Goal: Information Seeking & Learning: Understand process/instructions

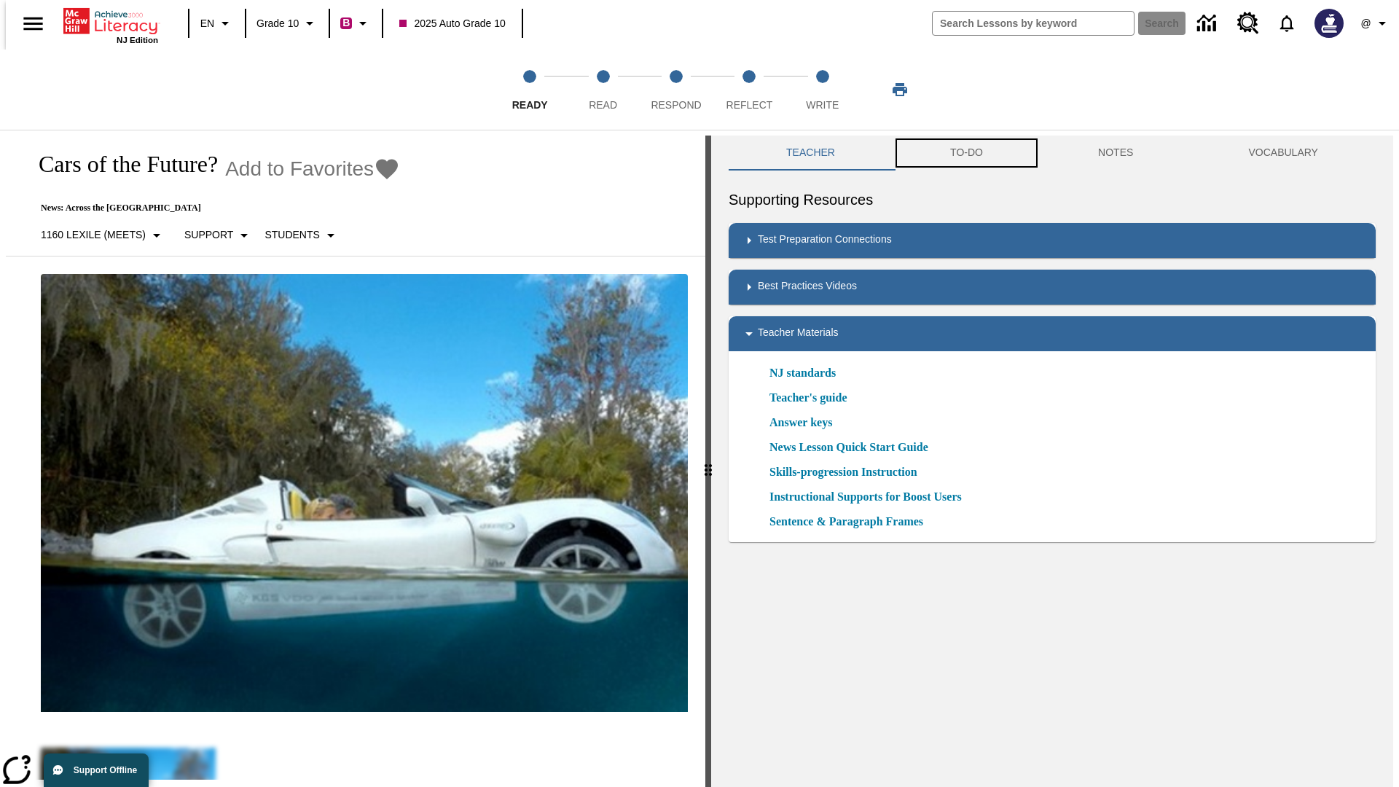
click at [965, 153] on button "TO-DO" at bounding box center [966, 152] width 148 height 35
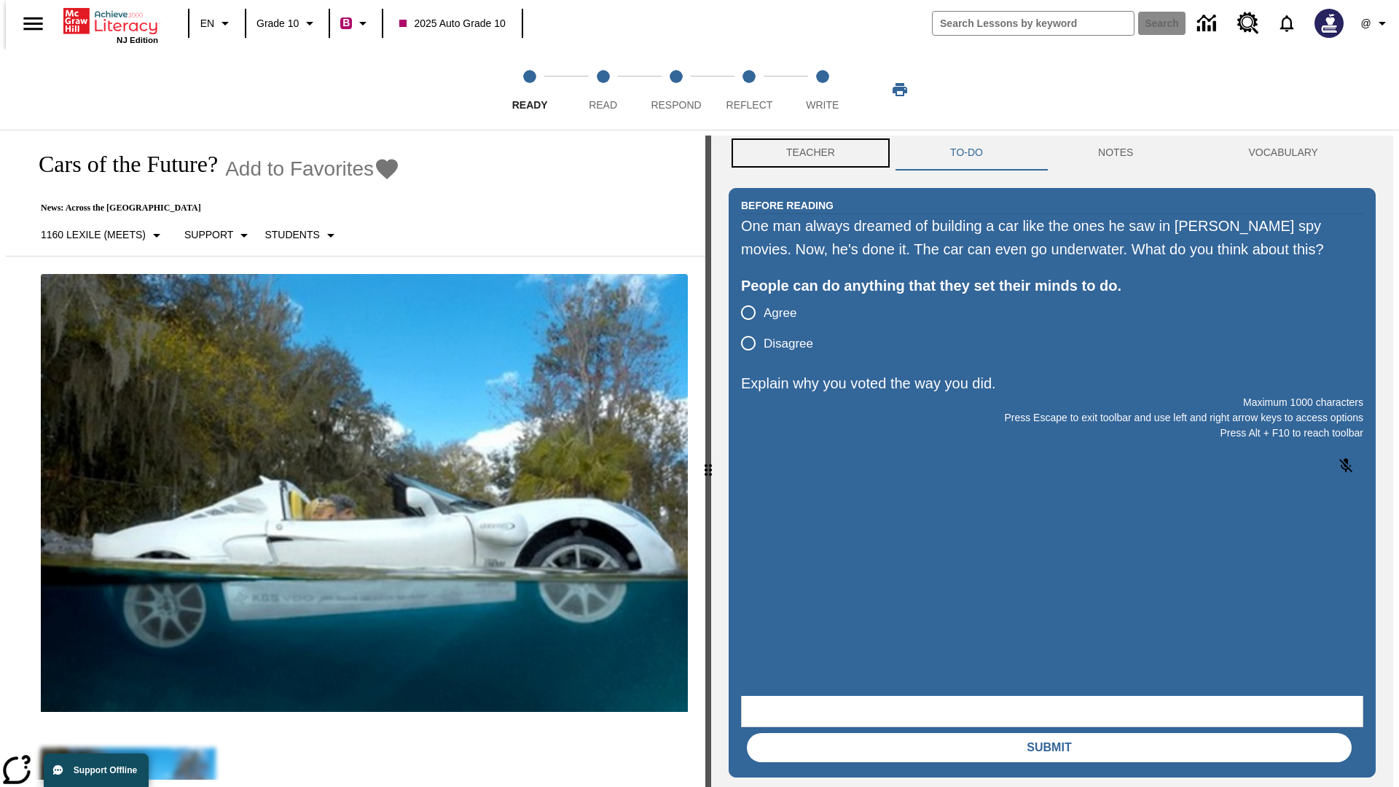
scroll to position [1, 0]
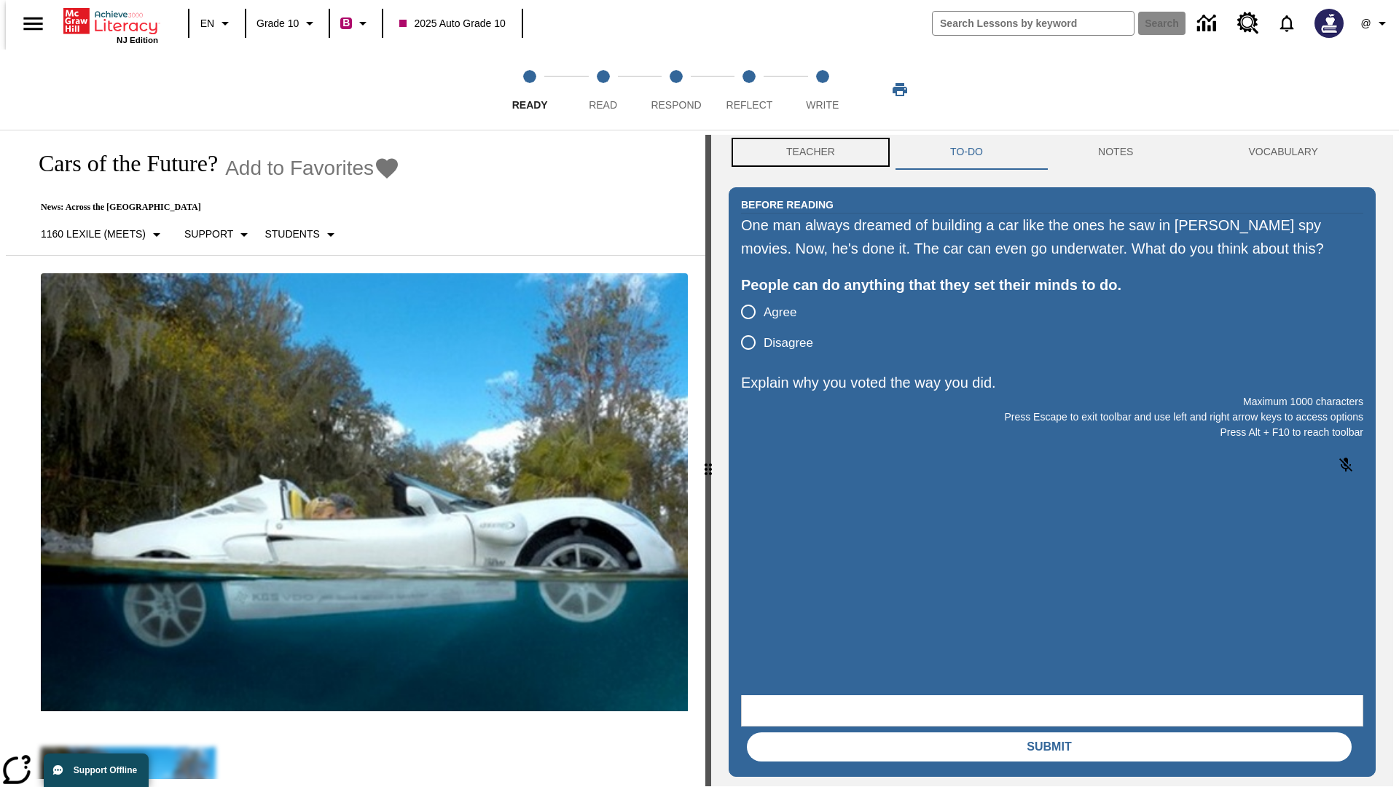
click at [806, 153] on button "Teacher" at bounding box center [810, 152] width 164 height 35
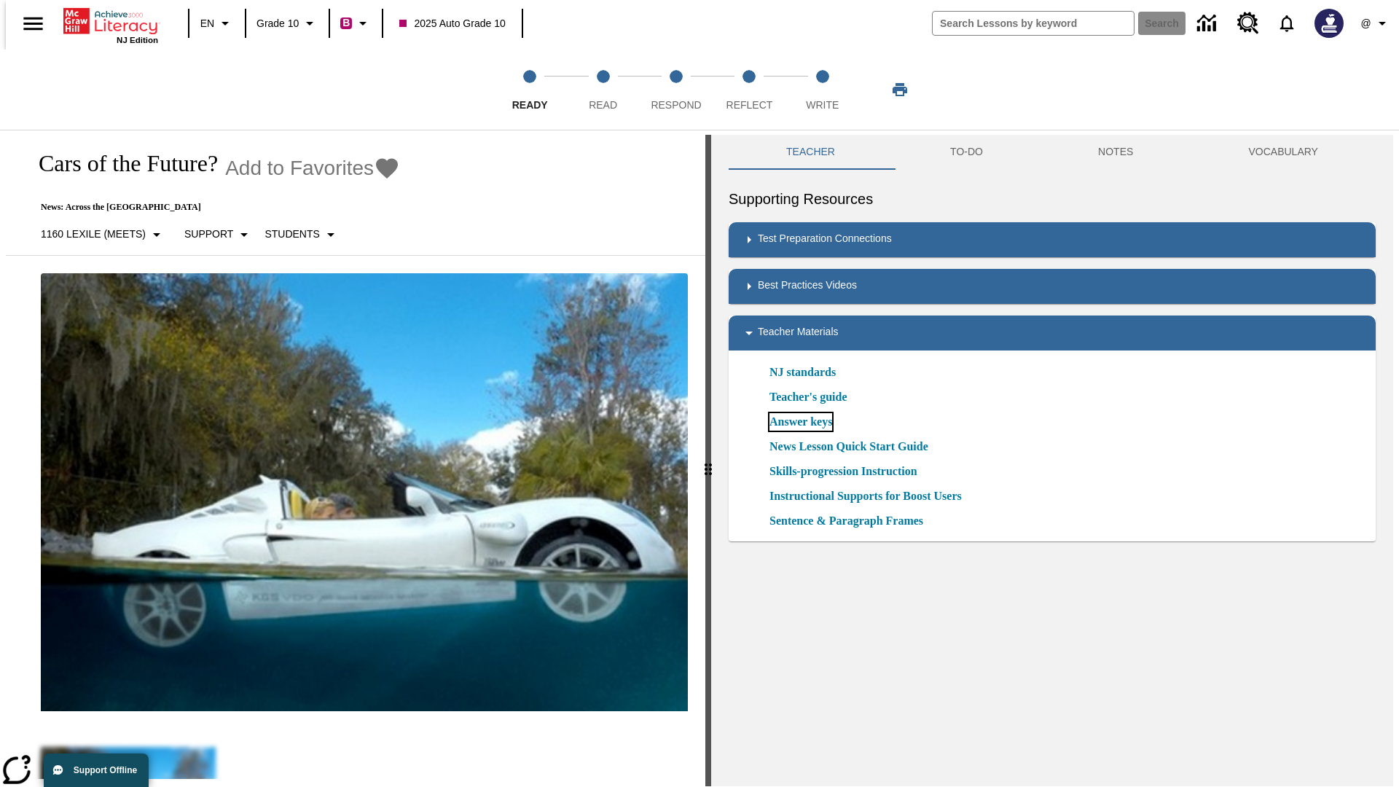
click at [800, 422] on link "Answer keys" at bounding box center [800, 421] width 63 height 17
click at [602, 90] on span "Read" at bounding box center [603, 99] width 28 height 26
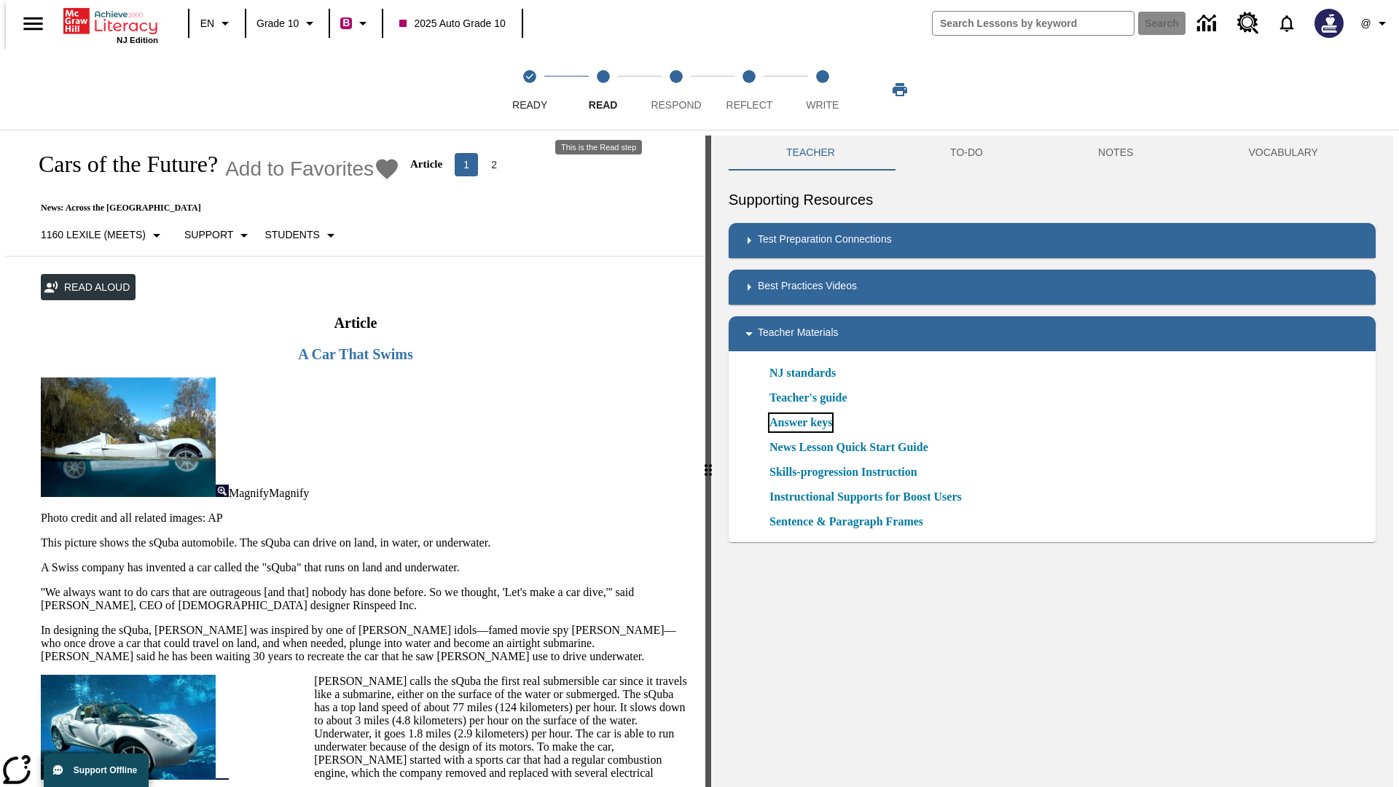
click at [800, 422] on link "Answer keys" at bounding box center [800, 422] width 63 height 17
click at [676, 90] on span "Respond" at bounding box center [676, 99] width 50 height 26
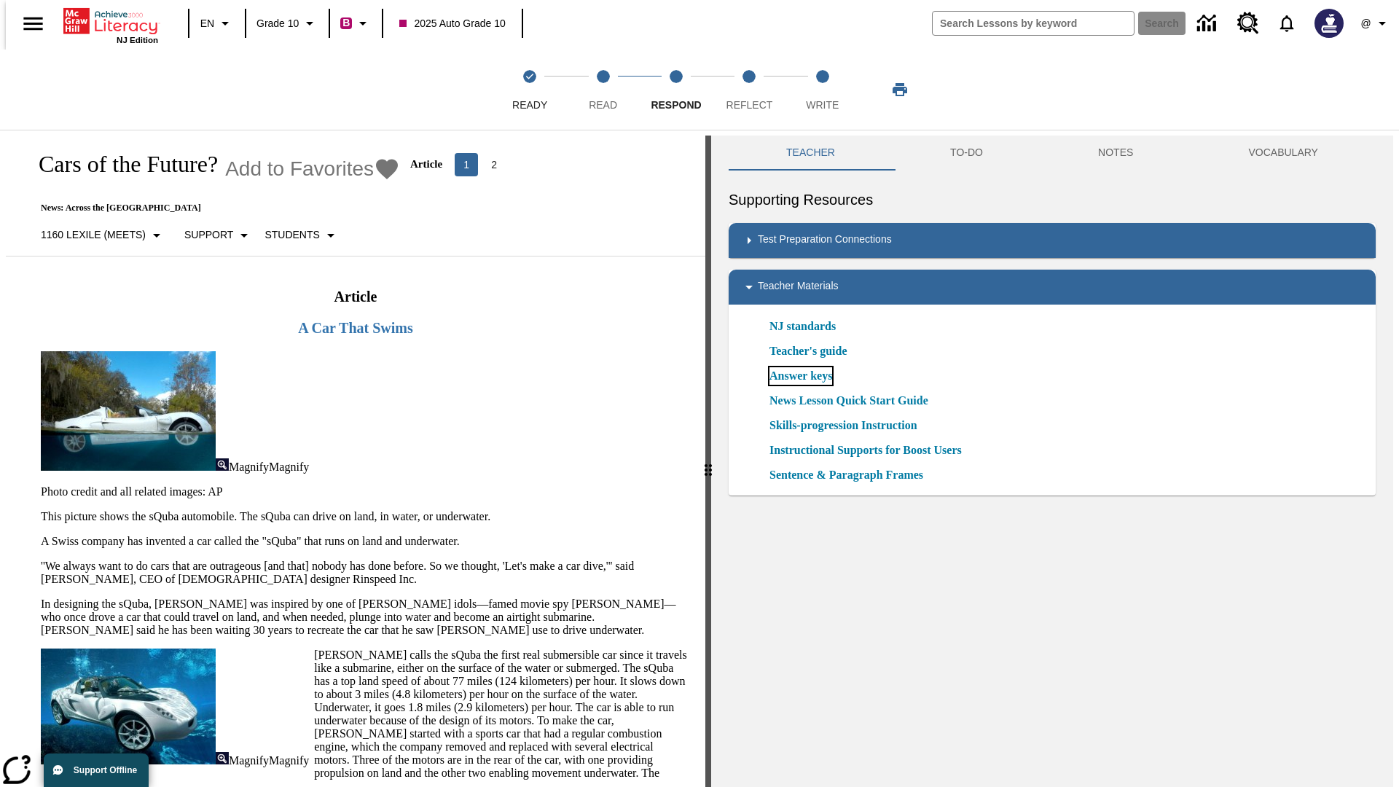
click at [800, 376] on link "Answer keys" at bounding box center [800, 375] width 63 height 17
click at [749, 90] on span "Reflect" at bounding box center [749, 99] width 47 height 26
click at [800, 376] on link "Answer keys" at bounding box center [800, 375] width 63 height 17
click at [822, 90] on span "Write" at bounding box center [822, 99] width 33 height 26
